Goal: Transaction & Acquisition: Book appointment/travel/reservation

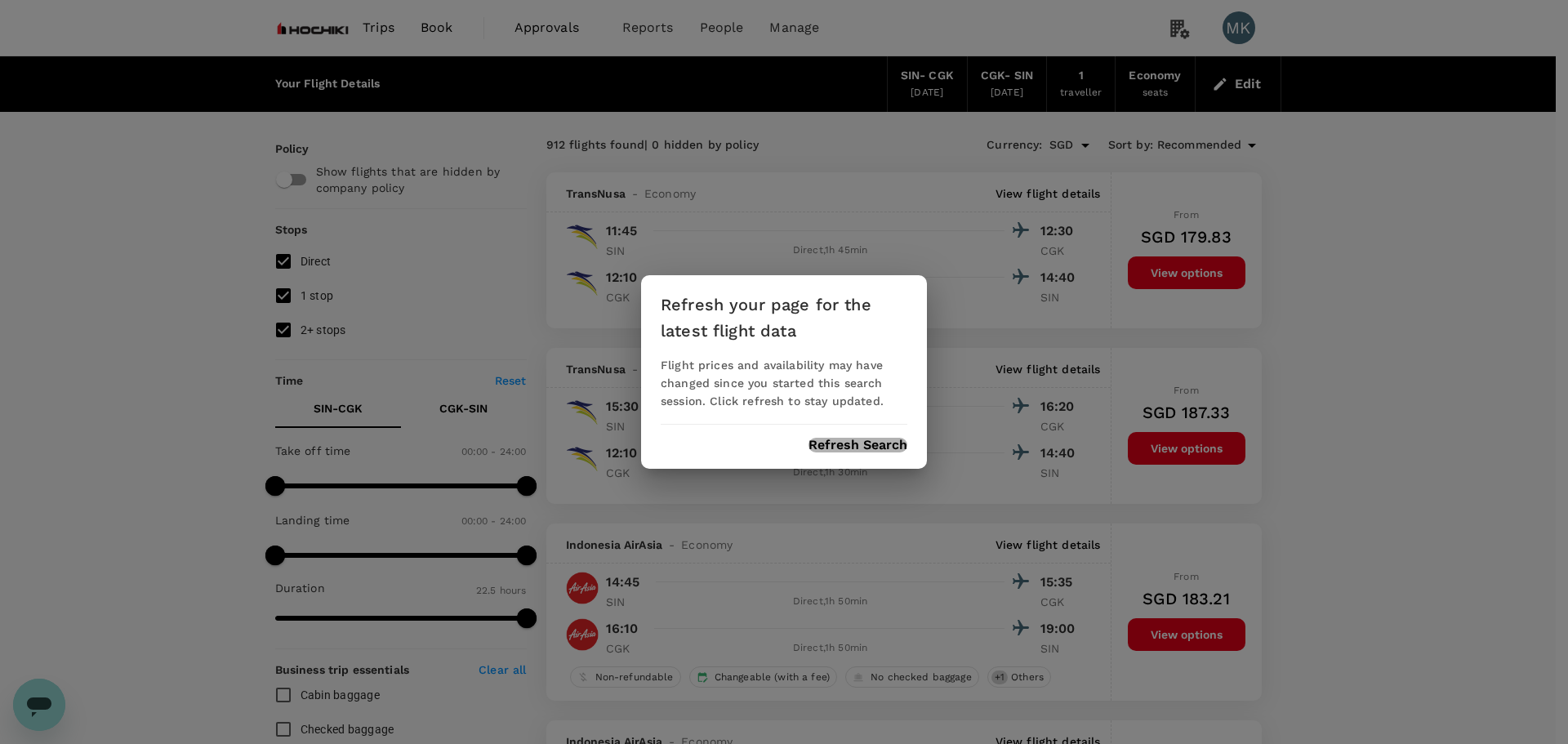
click at [835, 448] on button "Refresh Search" at bounding box center [857, 445] width 99 height 15
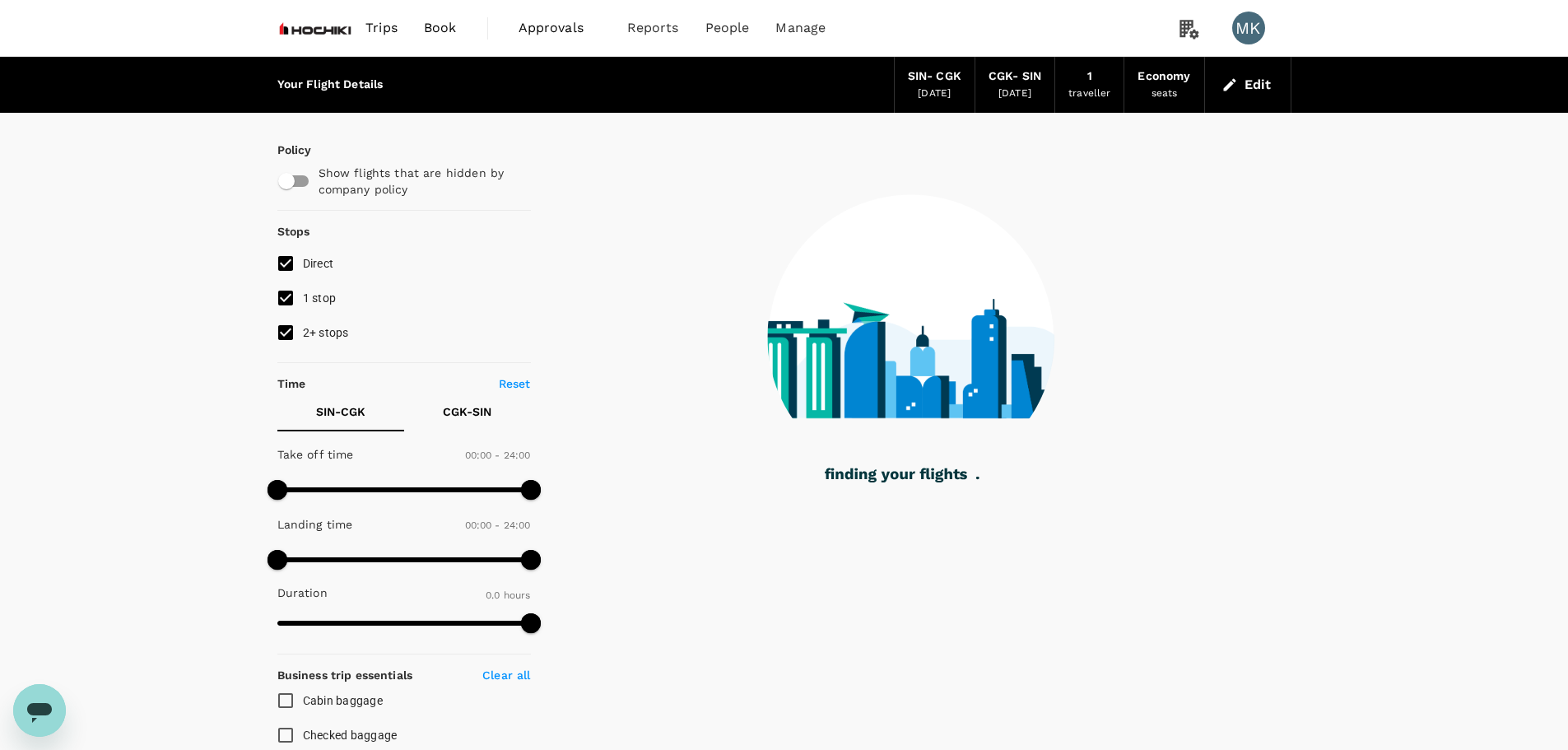
click at [14, 356] on div "Your Flight Details SIN - CGK [DATE] CGK - SIN [DATE] 1 traveller Economy seats…" at bounding box center [784, 600] width 1568 height 1085
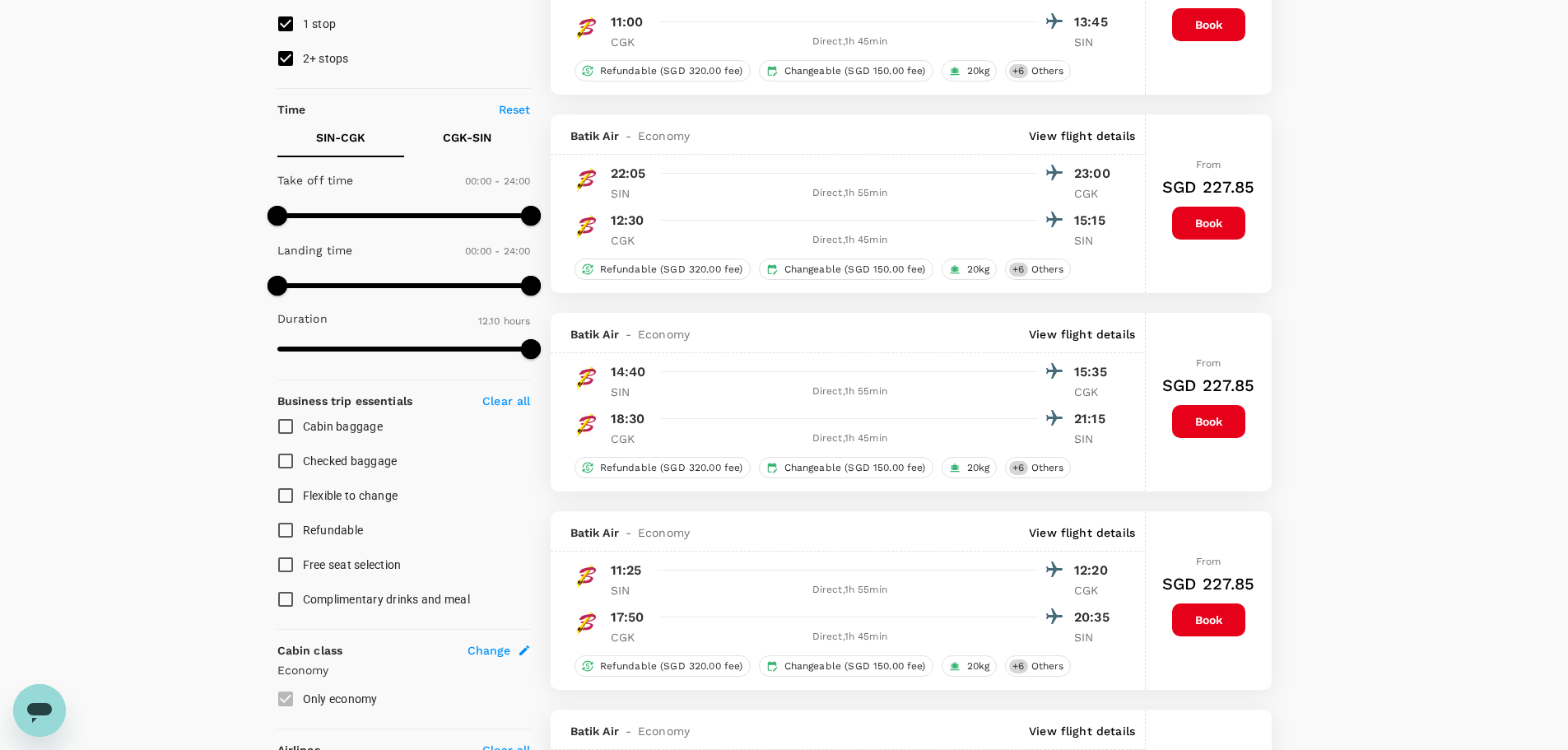
scroll to position [135, 0]
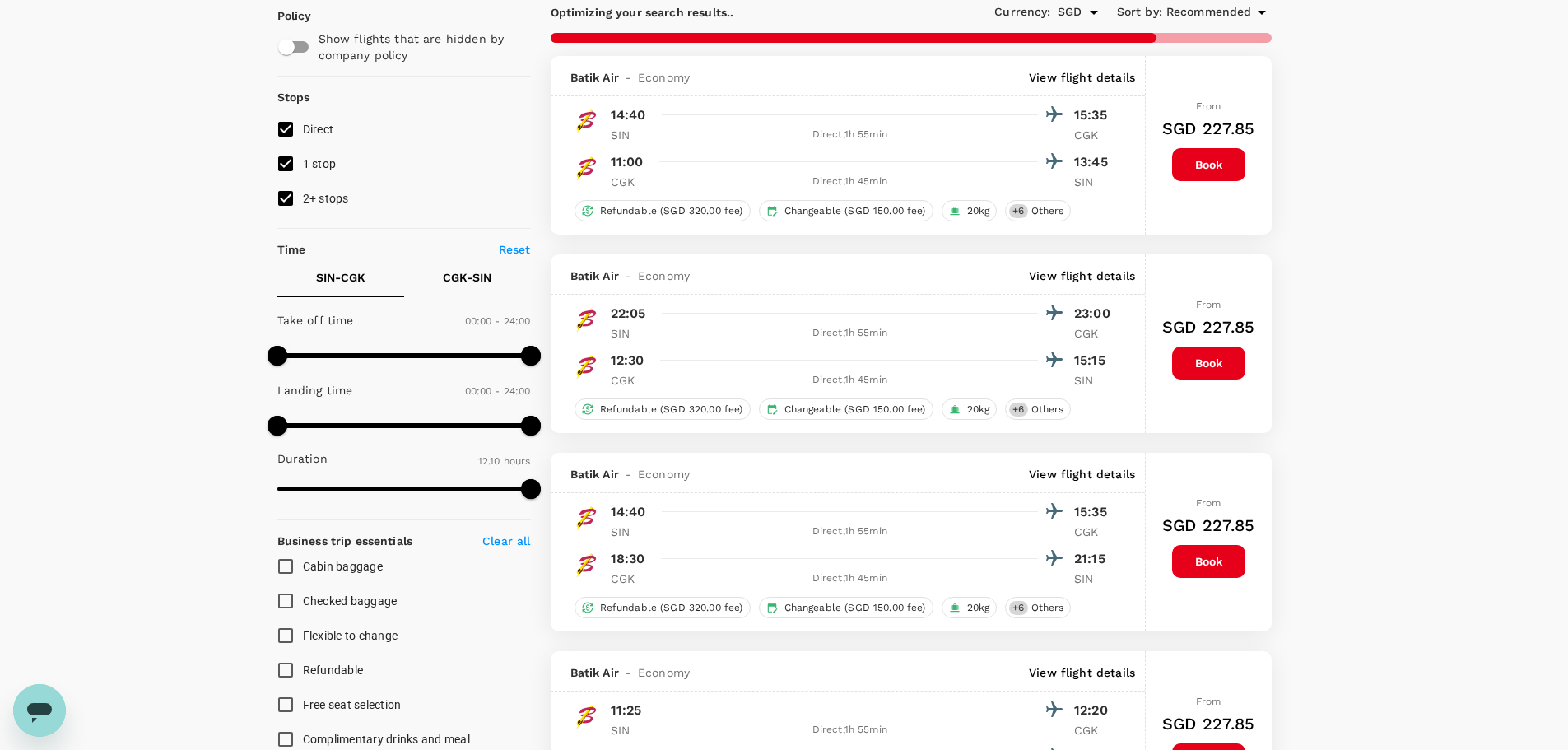
type input "735"
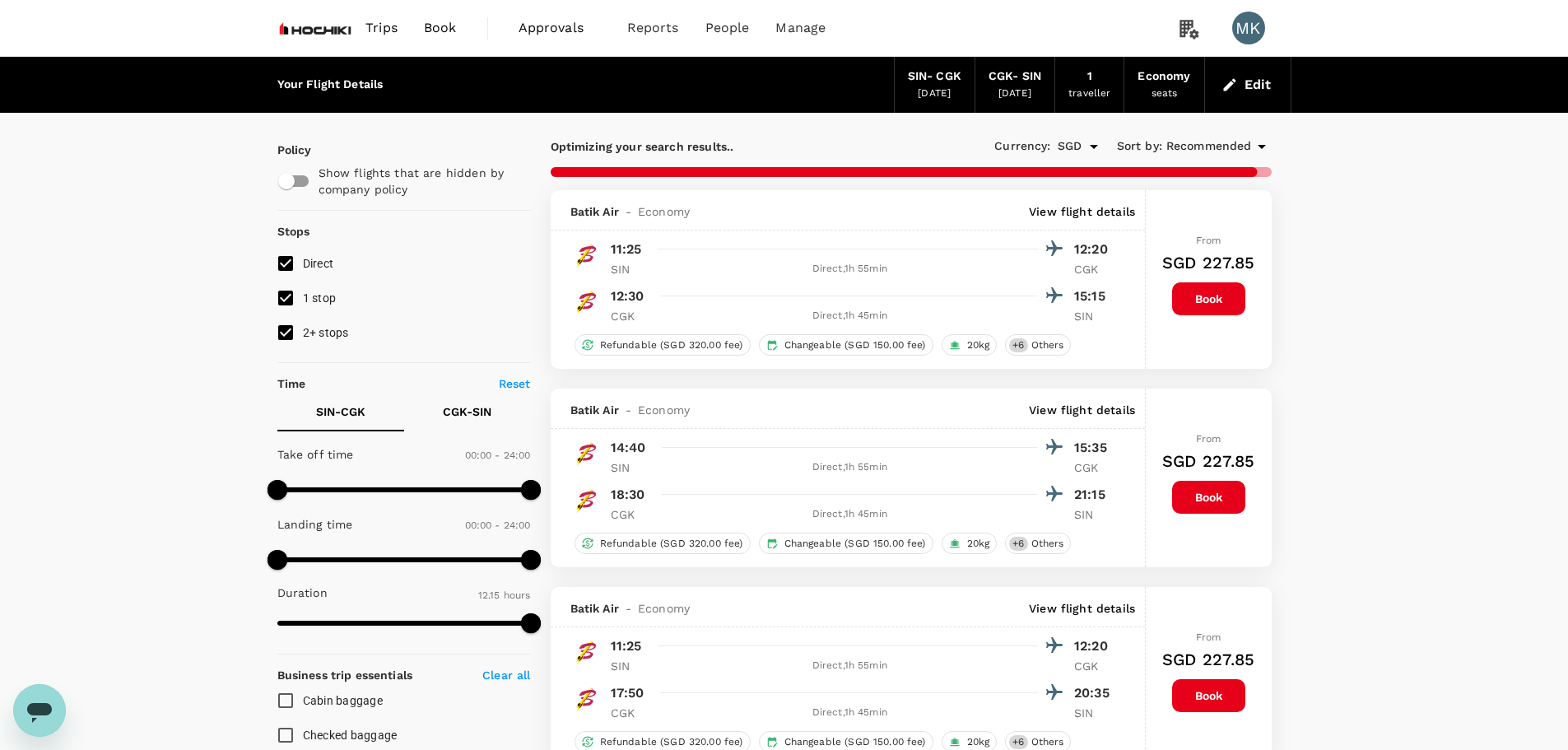
click at [341, 23] on img at bounding box center [316, 27] width 76 height 36
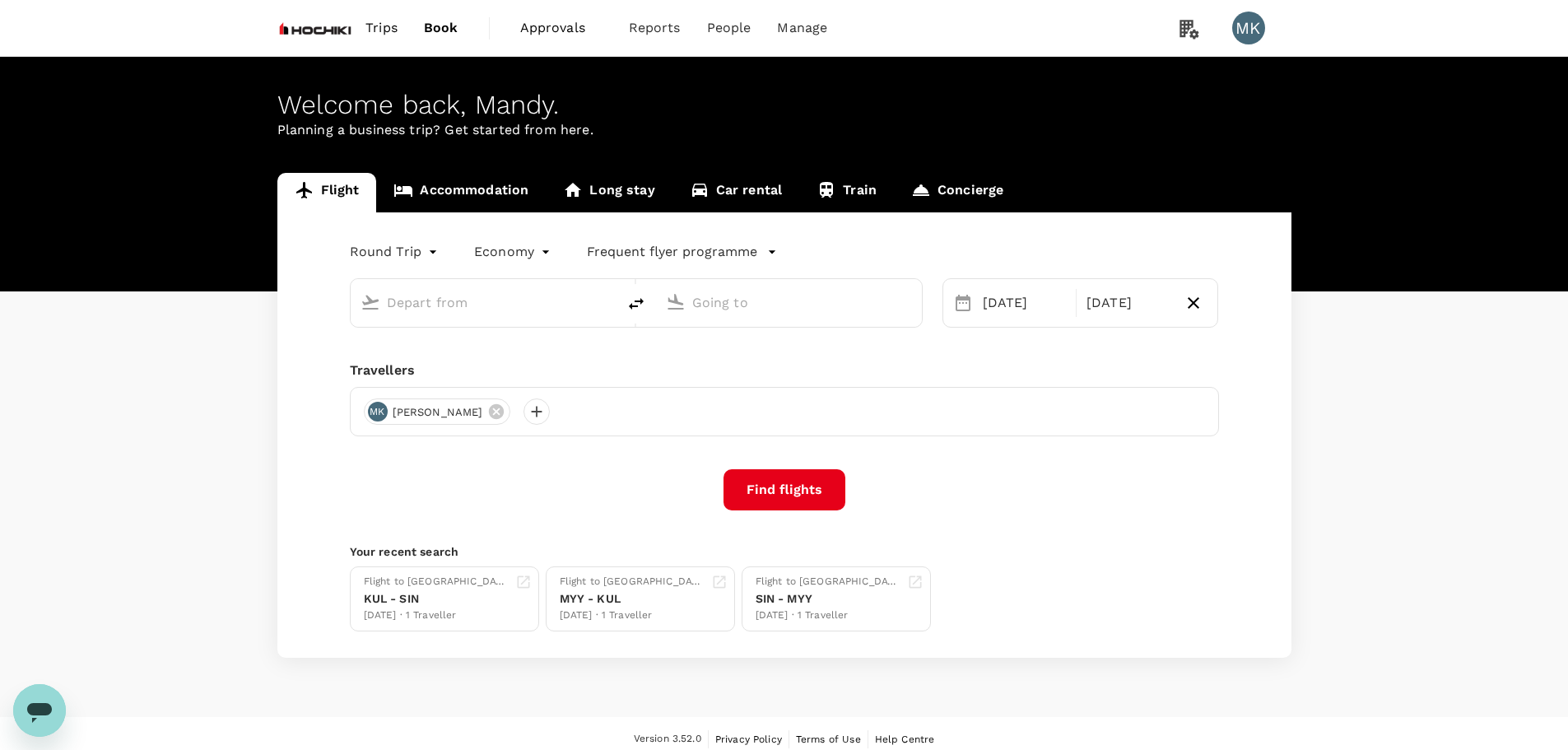
type input "Singapore Changi (SIN)"
type input "Soekarno-Hatta Intl (CGK)"
type input "Singapore Changi (SIN)"
type input "Soekarno-Hatta Intl (CGK)"
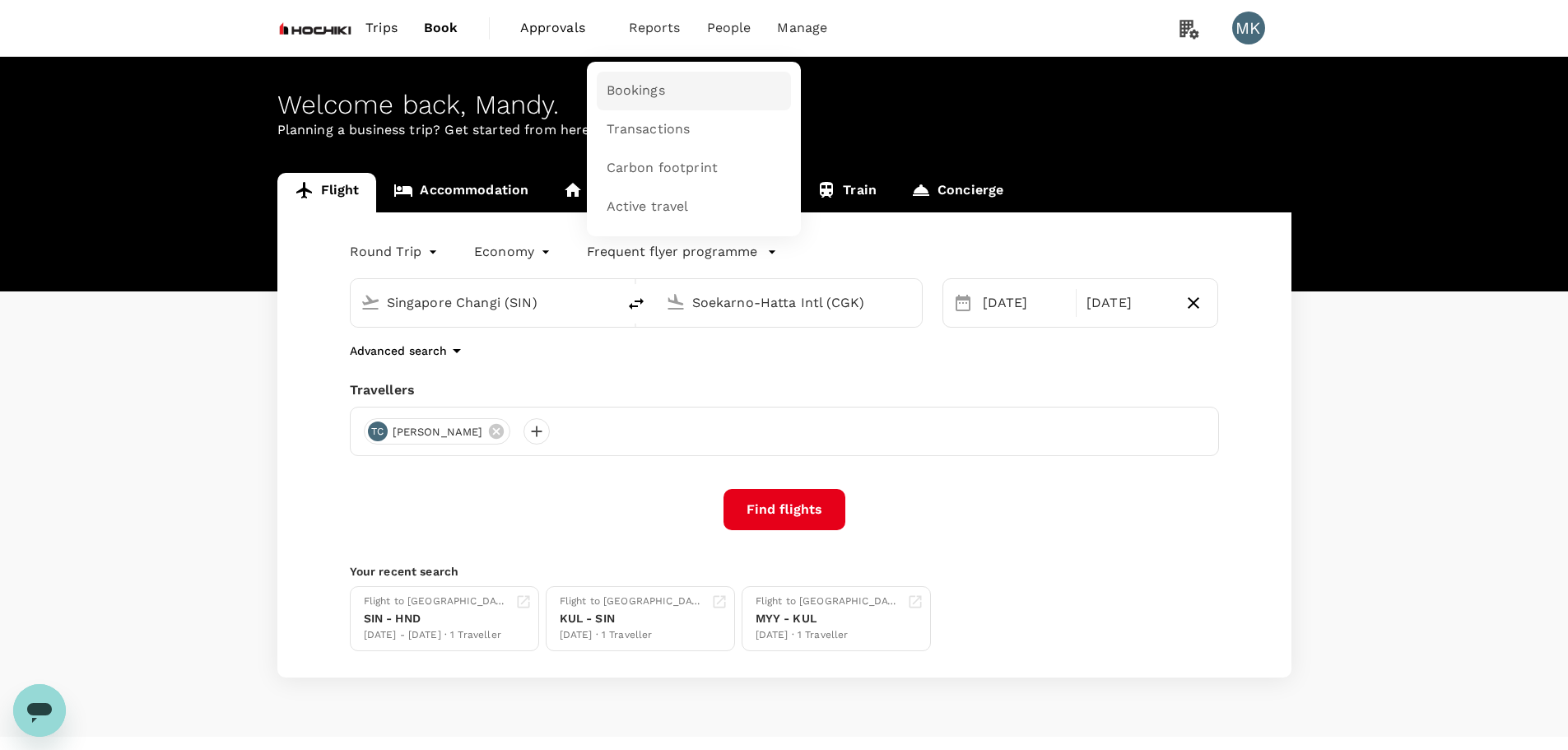
click at [642, 85] on span "Bookings" at bounding box center [635, 91] width 58 height 19
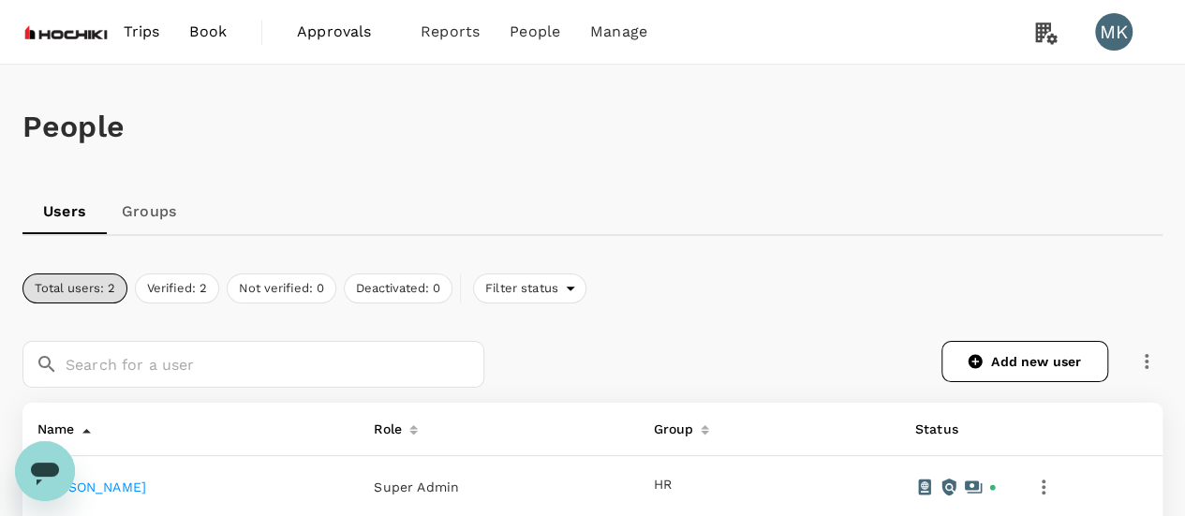
scroll to position [282, 0]
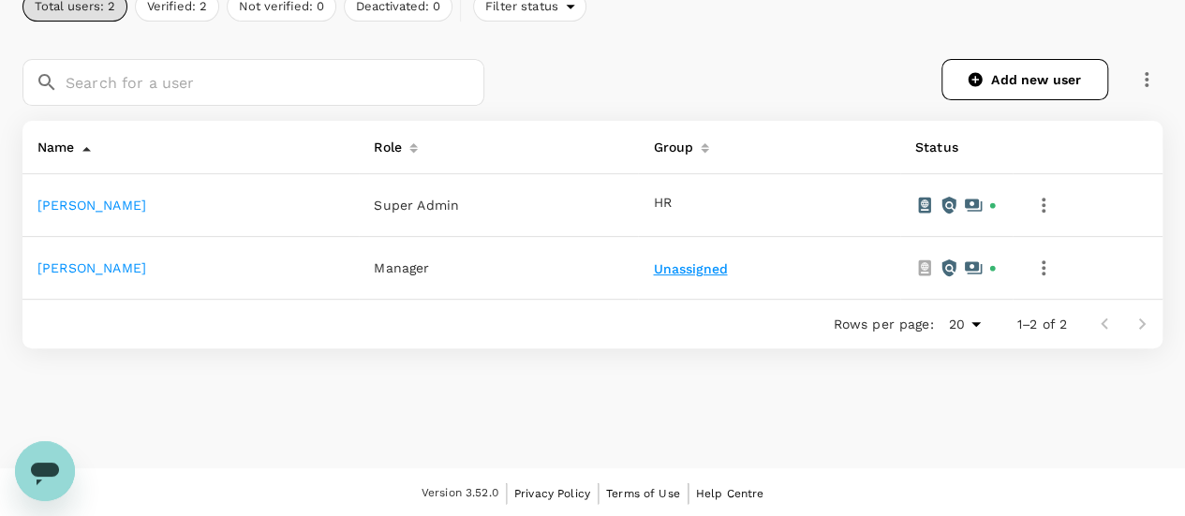
click at [659, 264] on button "Unassigned" at bounding box center [692, 269] width 78 height 15
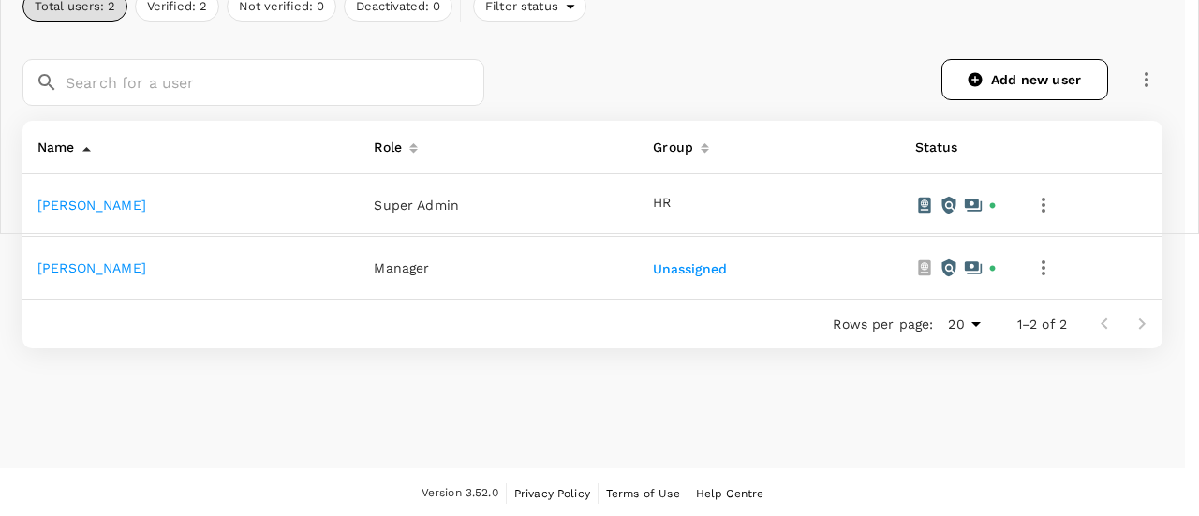
click at [586, 519] on div at bounding box center [592, 519] width 1185 height 0
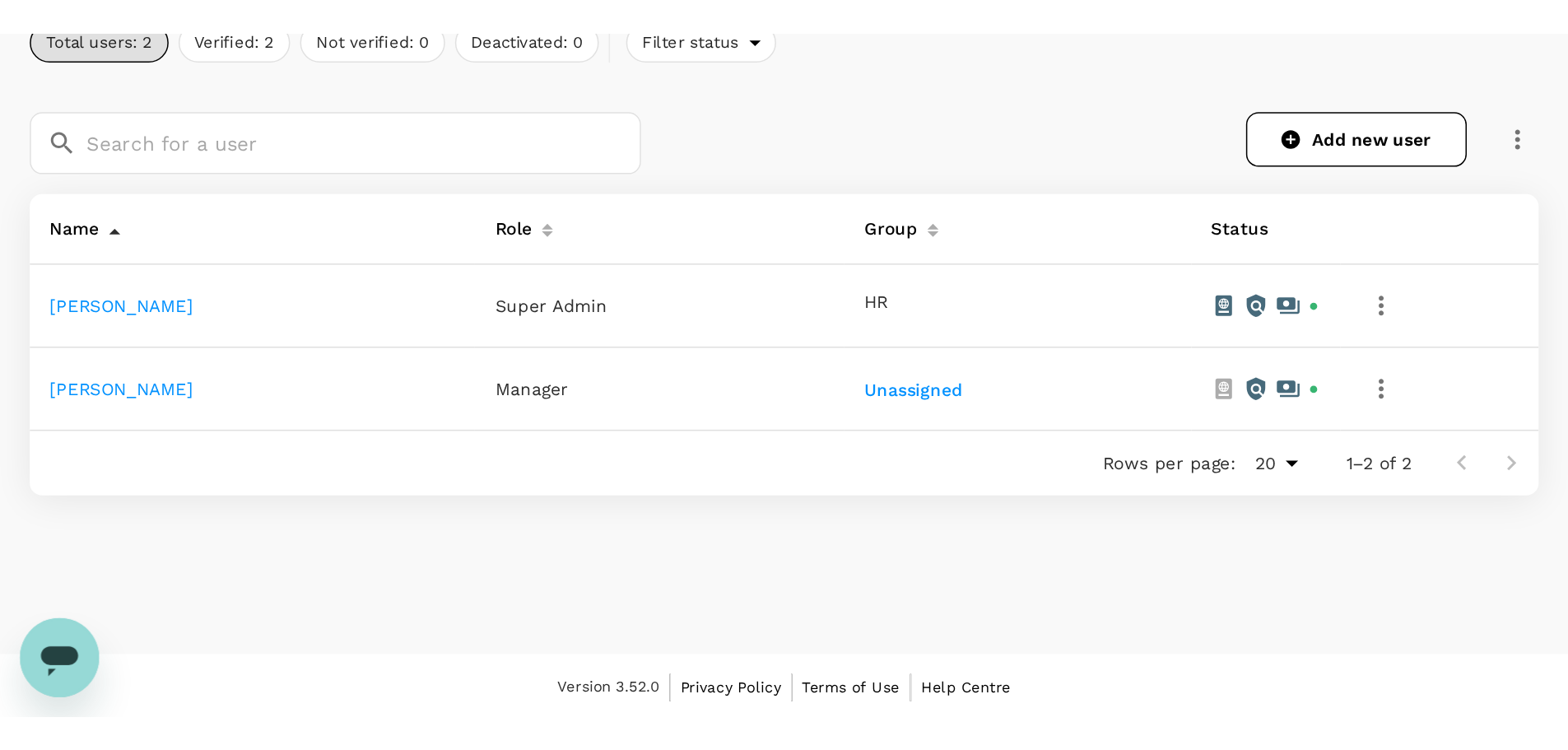
scroll to position [0, 0]
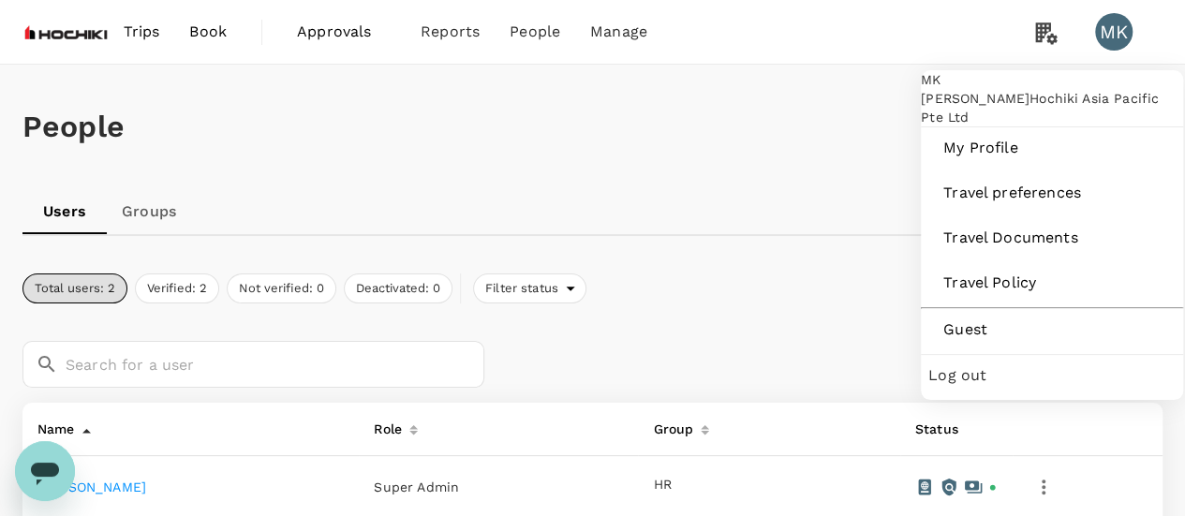
click at [1111, 16] on div "MK" at bounding box center [1113, 31] width 37 height 37
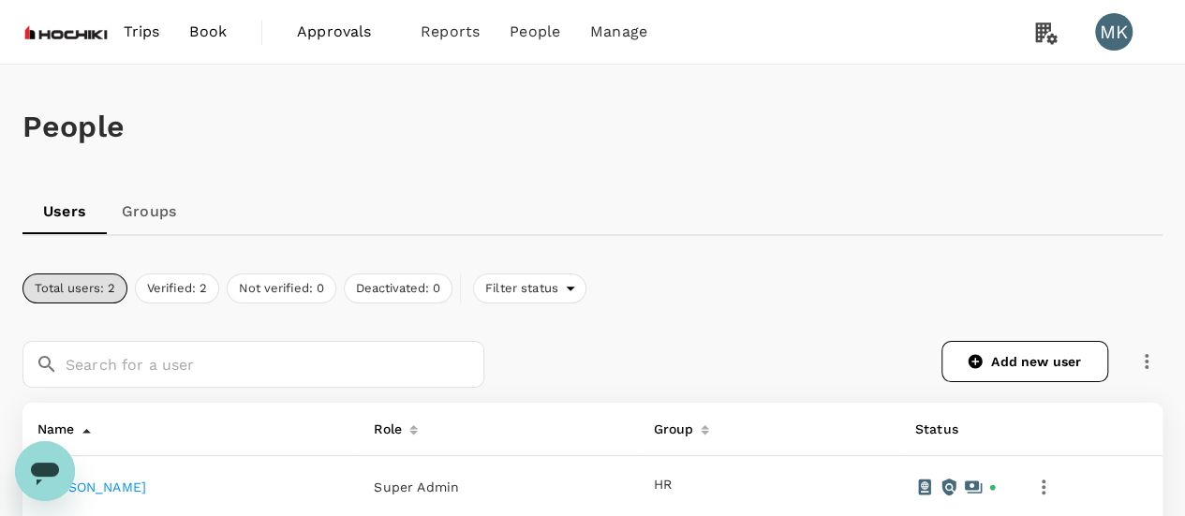
click at [1105, 42] on div "MK" at bounding box center [1113, 31] width 37 height 37
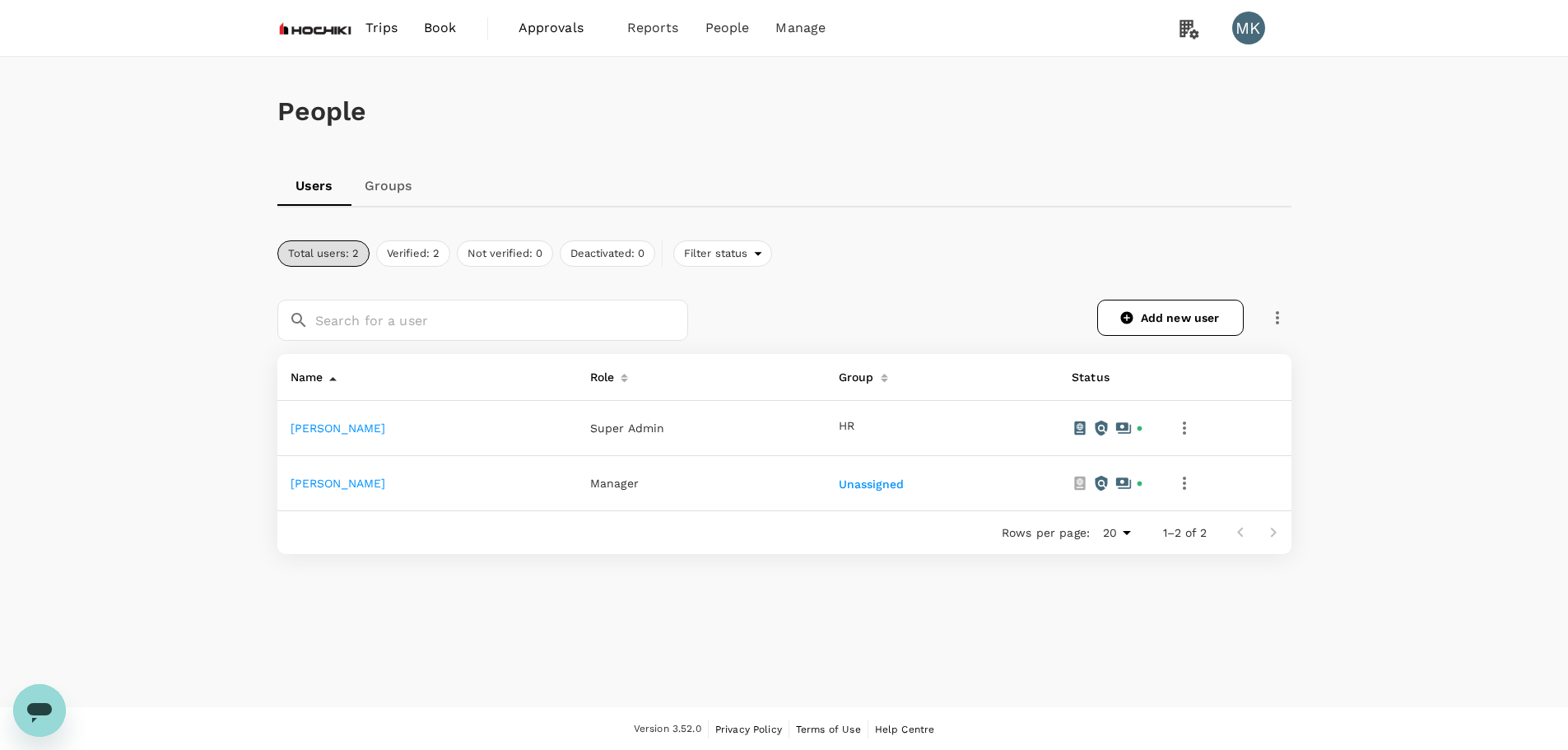
click at [557, 32] on span "Approvals" at bounding box center [560, 28] width 83 height 19
